Goal: Information Seeking & Learning: Learn about a topic

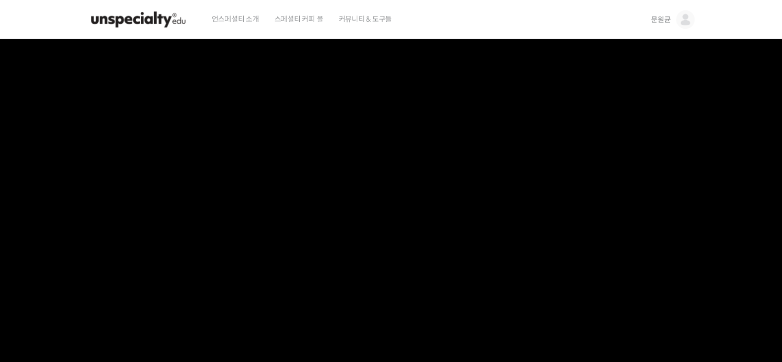
click at [175, 22] on img at bounding box center [138, 19] width 101 height 31
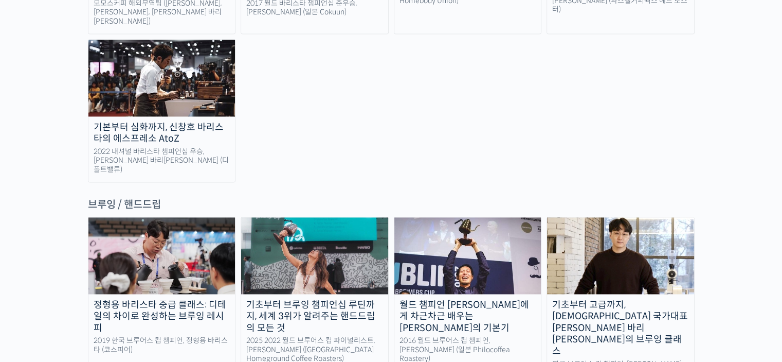
scroll to position [1697, 0]
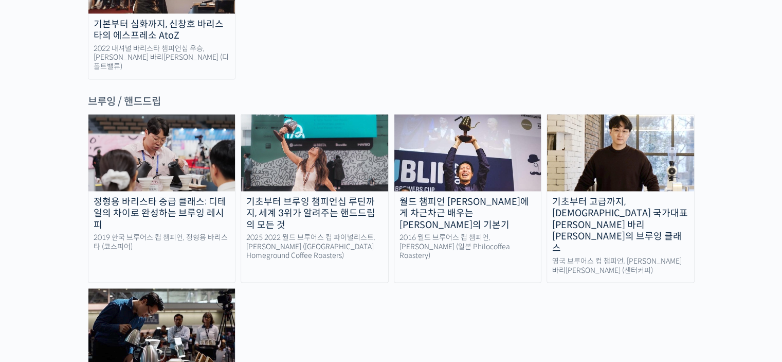
click at [420, 233] on div "2016 월드 브루어스 컵 챔피언, [PERSON_NAME] (일본 Philocoffea Roastery)" at bounding box center [468, 246] width 147 height 27
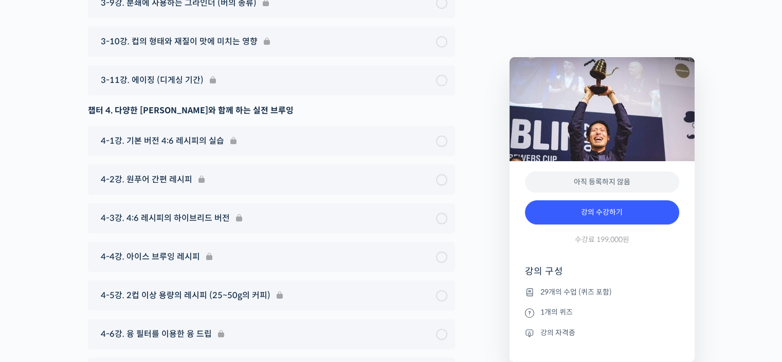
scroll to position [5212, 0]
